Goal: Find specific page/section: Find specific page/section

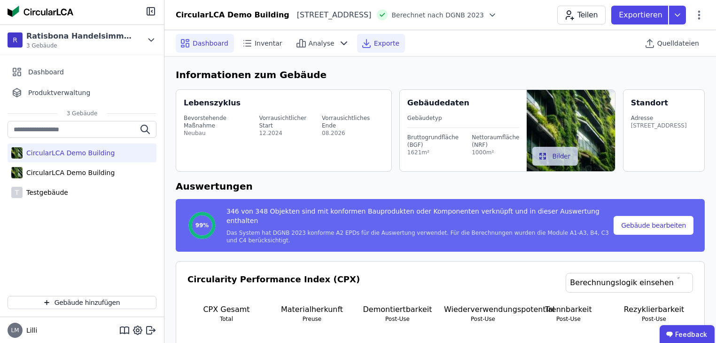
click at [357, 49] on div "Exporte" at bounding box center [381, 43] width 48 height 19
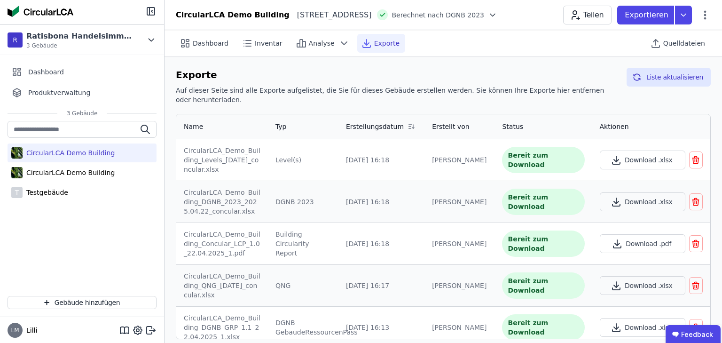
click at [38, 156] on div "CircularLCA Demo Building" at bounding box center [69, 152] width 92 height 9
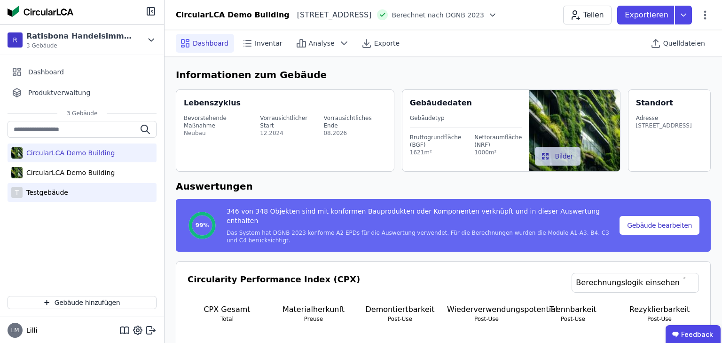
click at [29, 191] on div "Testgebäude" at bounding box center [46, 192] width 46 height 9
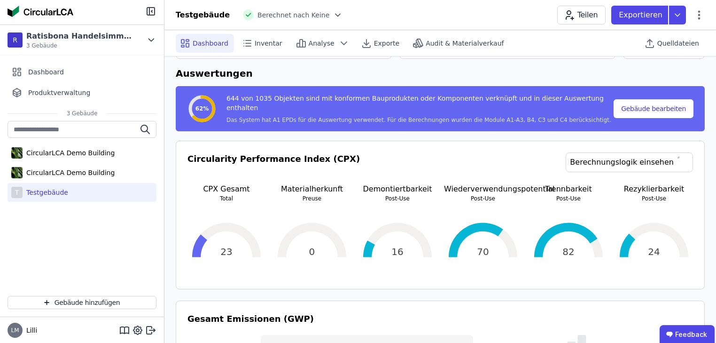
scroll to position [150, 0]
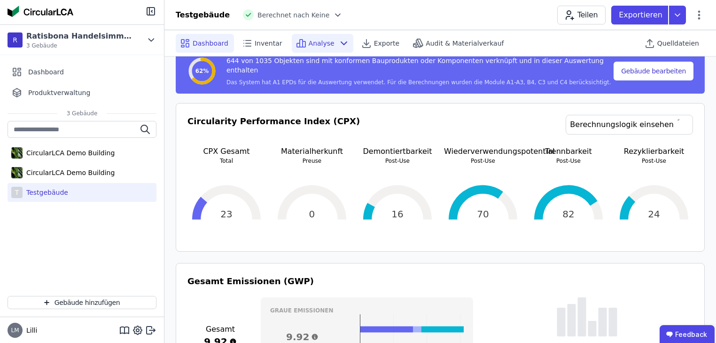
click at [328, 49] on div "Analyse" at bounding box center [323, 43] width 62 height 19
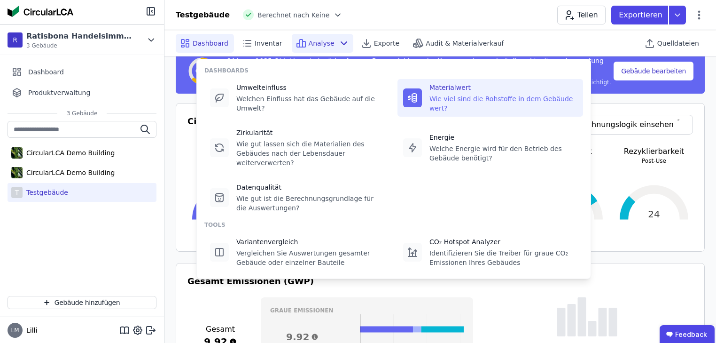
click at [438, 86] on div "Materialwert" at bounding box center [504, 87] width 148 height 9
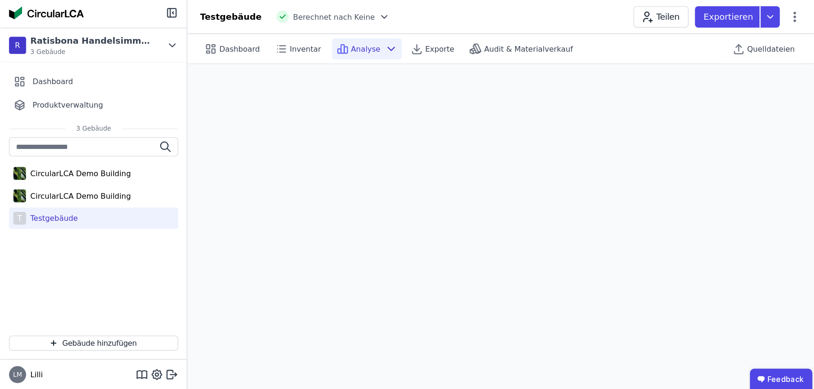
scroll to position [26, 0]
